Goal: Complete application form: Complete application form

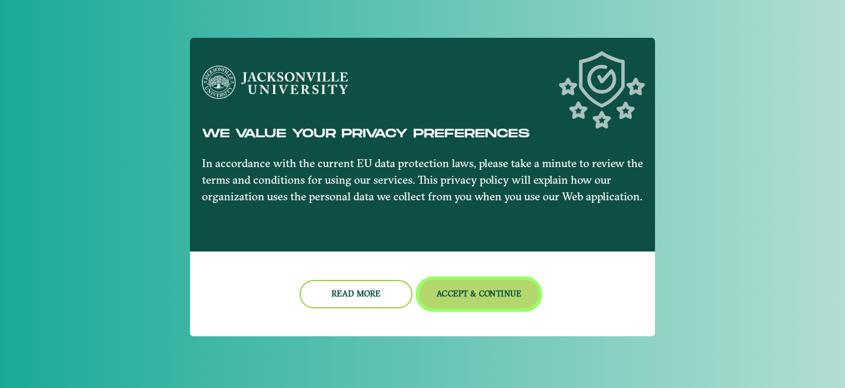
click at [466, 292] on button "Accept & Continue" at bounding box center [479, 294] width 120 height 29
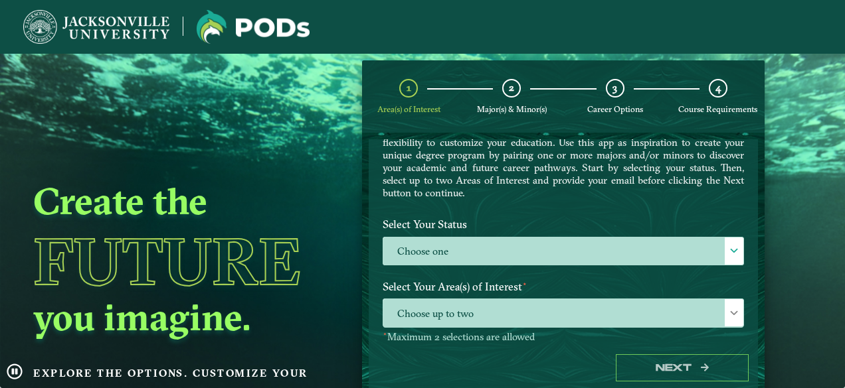
scroll to position [76, 0]
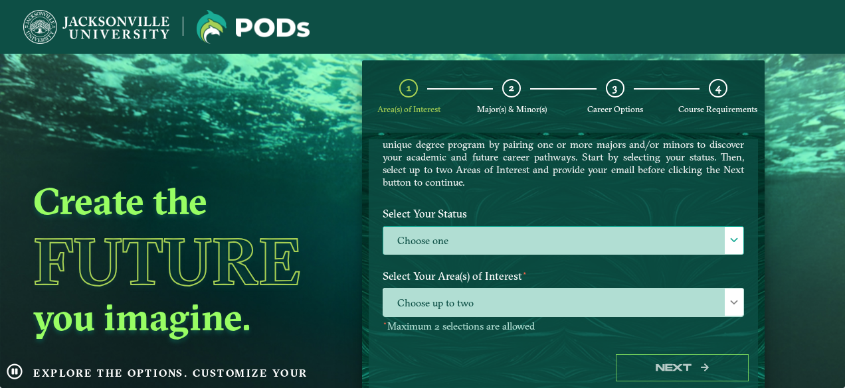
click at [467, 247] on label "Choose one" at bounding box center [563, 241] width 360 height 29
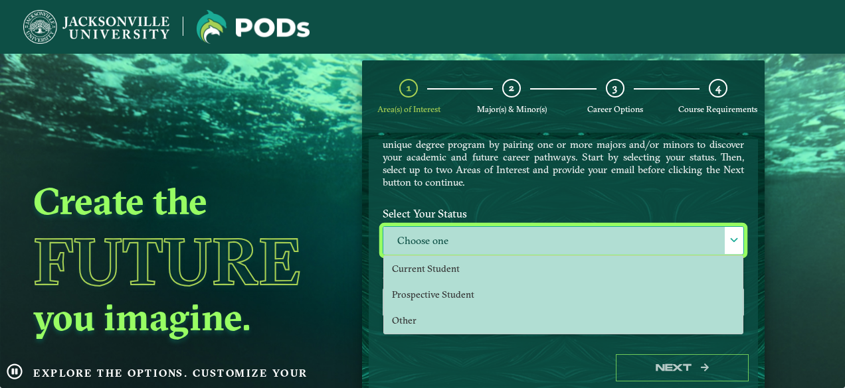
scroll to position [7, 60]
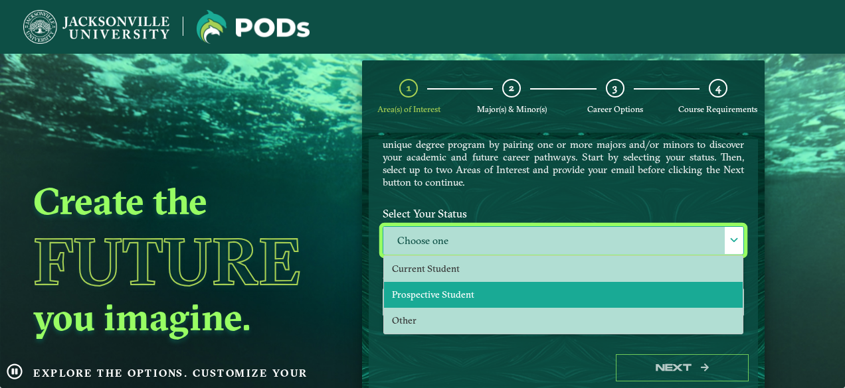
click at [460, 286] on li "Prospective Student" at bounding box center [563, 295] width 359 height 26
select select "[object Object]"
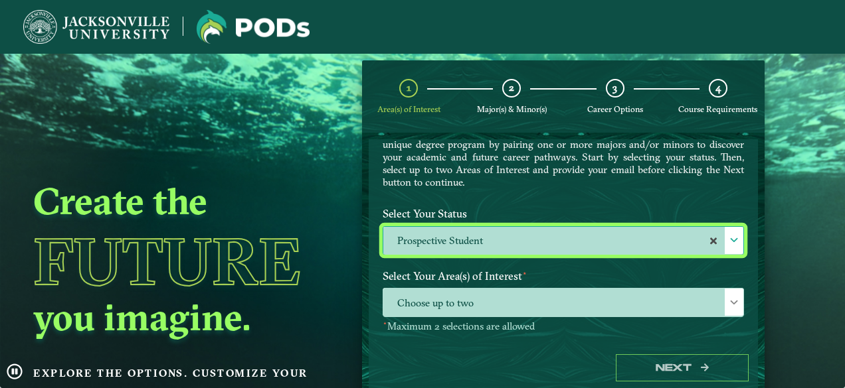
scroll to position [7, 61]
click at [457, 297] on span "Choose up to two" at bounding box center [563, 303] width 360 height 29
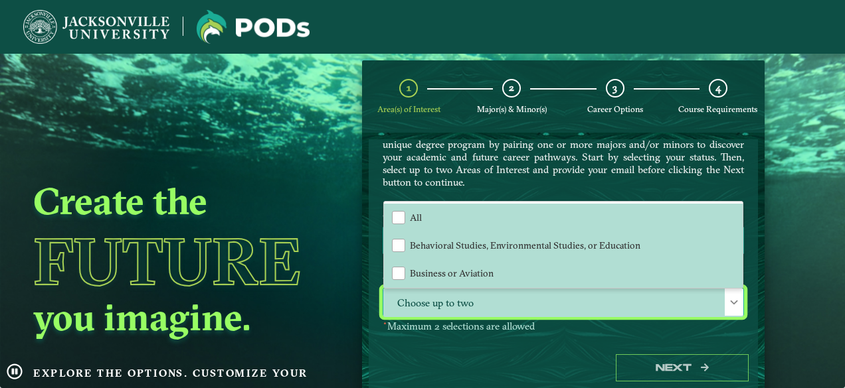
scroll to position [7, 60]
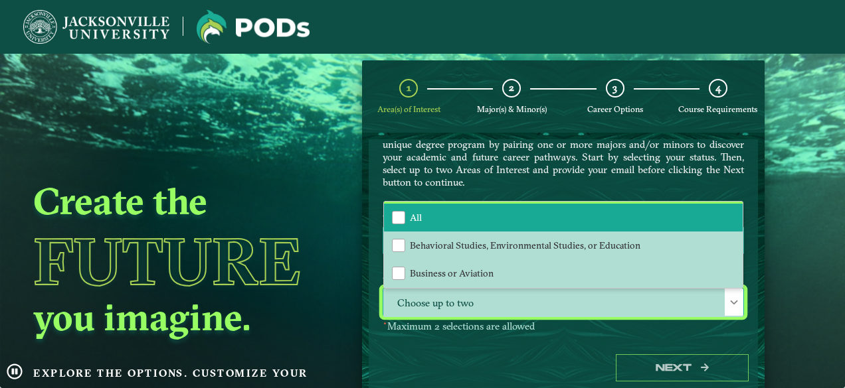
click at [442, 220] on li "All" at bounding box center [563, 218] width 359 height 28
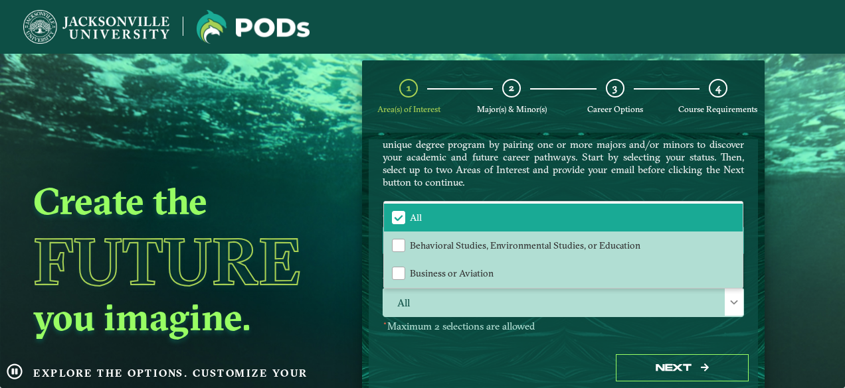
click at [345, 278] on div "Create the Future you imagine. Explore the options. Customize your path." at bounding box center [181, 248] width 363 height 388
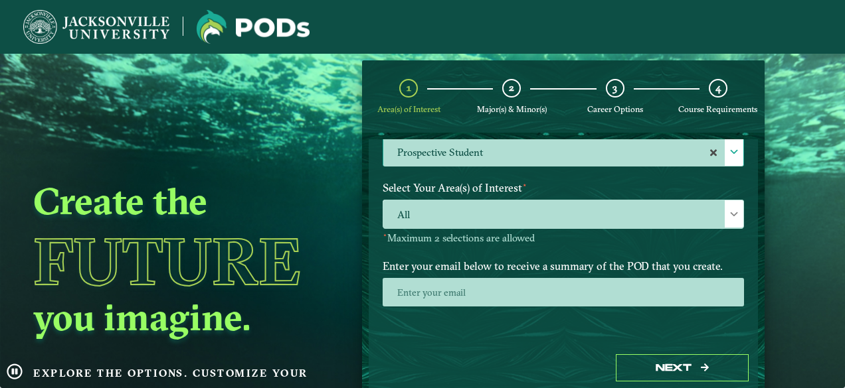
scroll to position [177, 0]
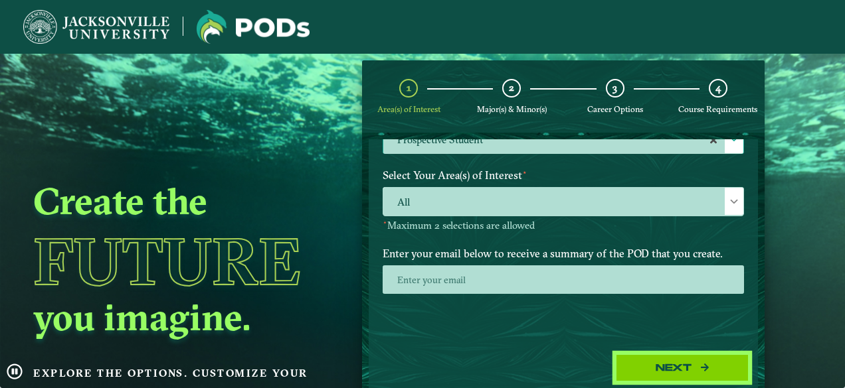
click at [616, 368] on button "Next" at bounding box center [682, 368] width 133 height 27
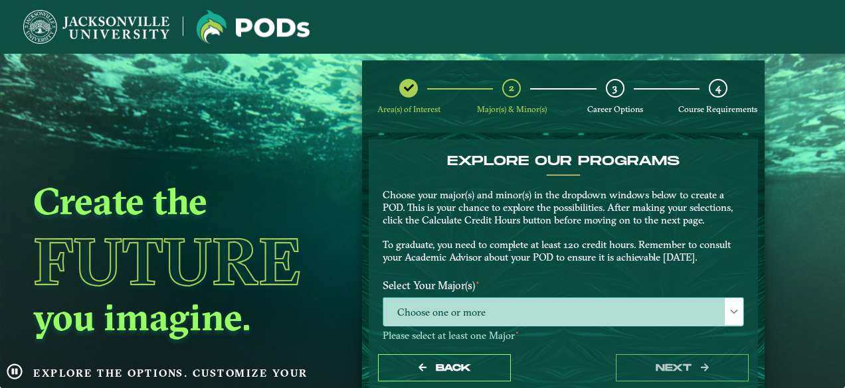
click at [542, 309] on span "Choose one or more" at bounding box center [563, 312] width 360 height 29
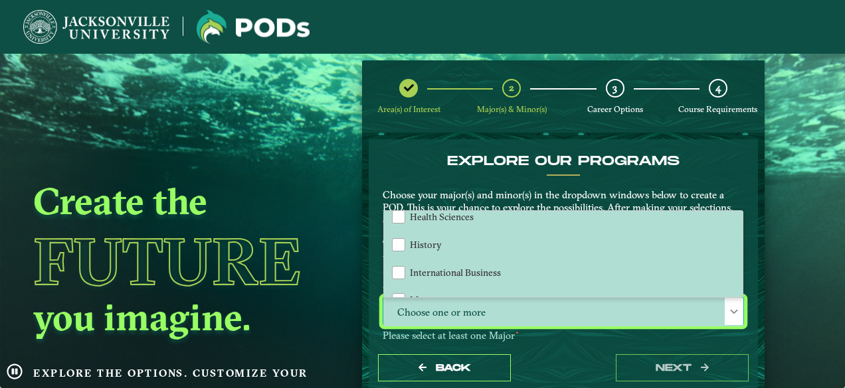
scroll to position [735, 0]
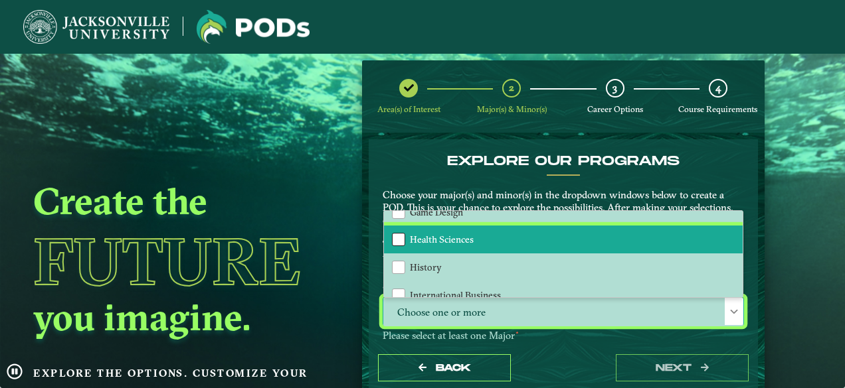
click at [398, 242] on div "Health Sciences" at bounding box center [398, 239] width 13 height 13
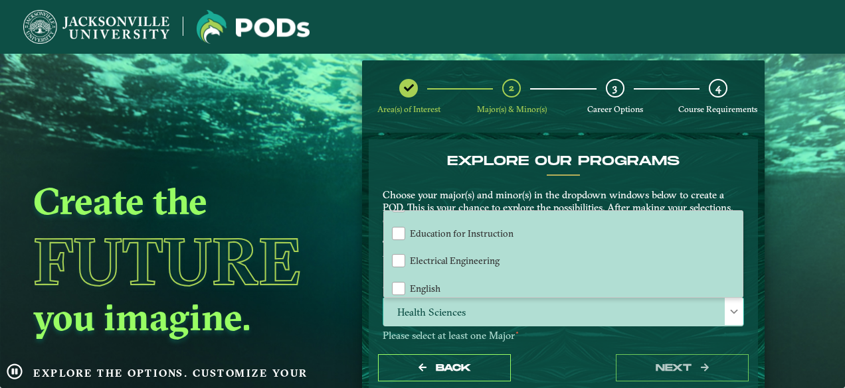
scroll to position [586, 0]
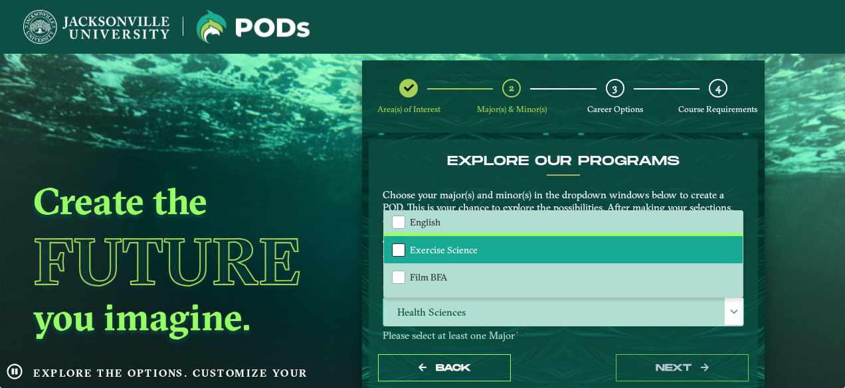
click at [397, 244] on div "Exercise Science" at bounding box center [398, 250] width 13 height 13
click at [592, 351] on div "Back next" at bounding box center [563, 368] width 389 height 46
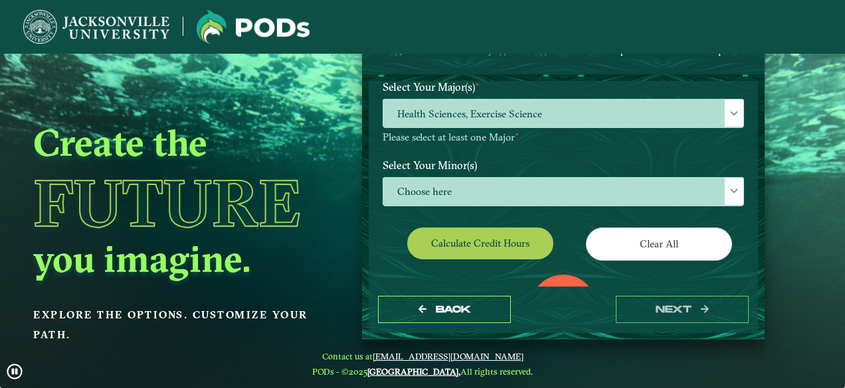
scroll to position [229, 0]
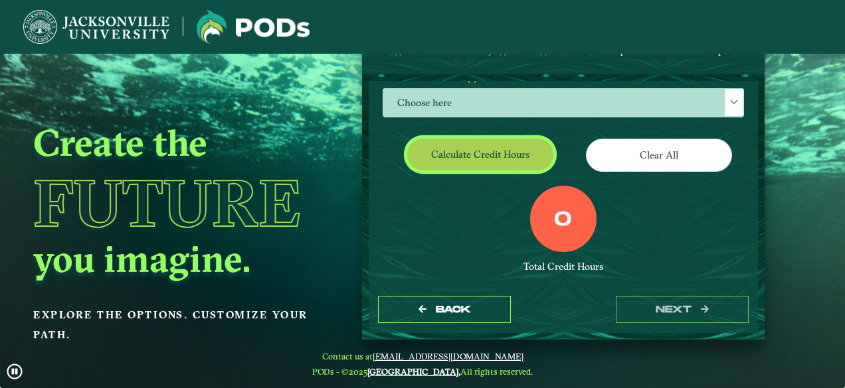
click at [520, 159] on button "Calculate credit hours" at bounding box center [480, 154] width 146 height 31
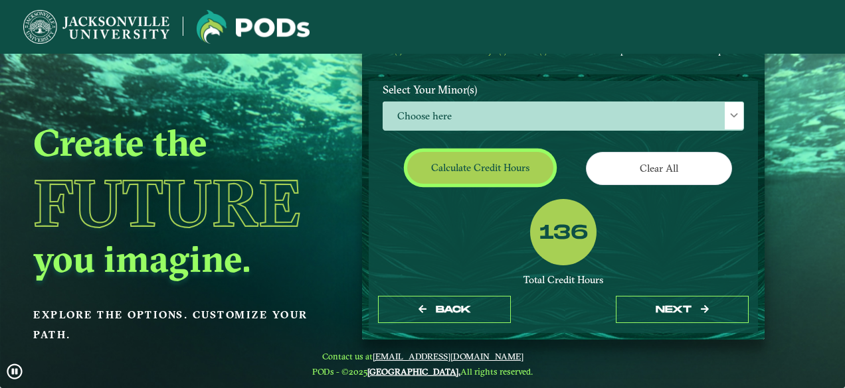
scroll to position [0, 0]
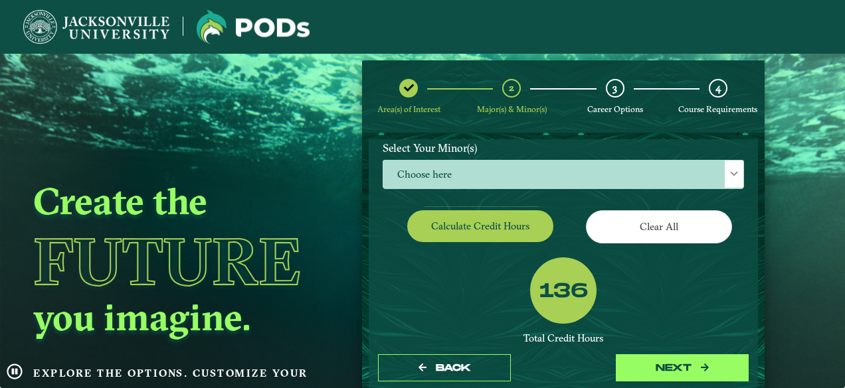
click at [639, 363] on button "next" at bounding box center [682, 368] width 133 height 27
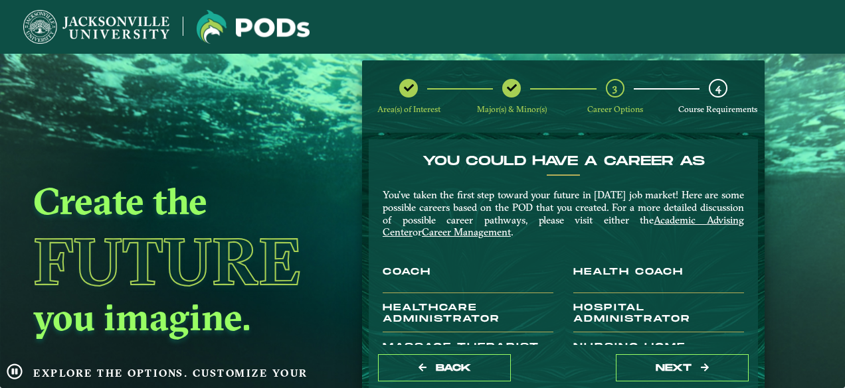
scroll to position [96, 0]
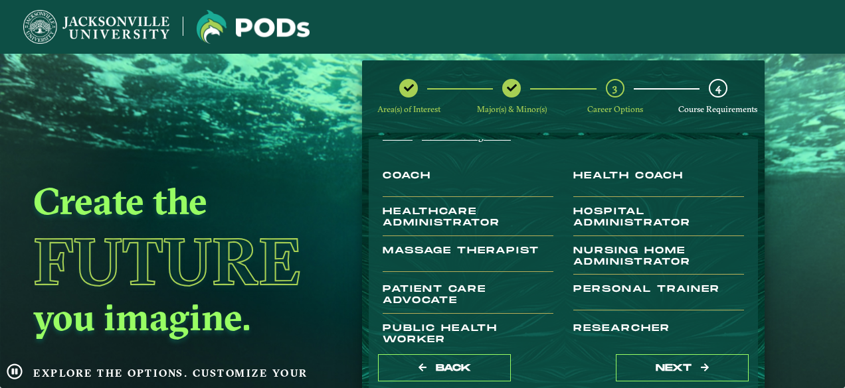
click at [118, 22] on img at bounding box center [96, 27] width 146 height 34
click at [106, 14] on img at bounding box center [96, 27] width 146 height 34
